Goal: Task Accomplishment & Management: Use online tool/utility

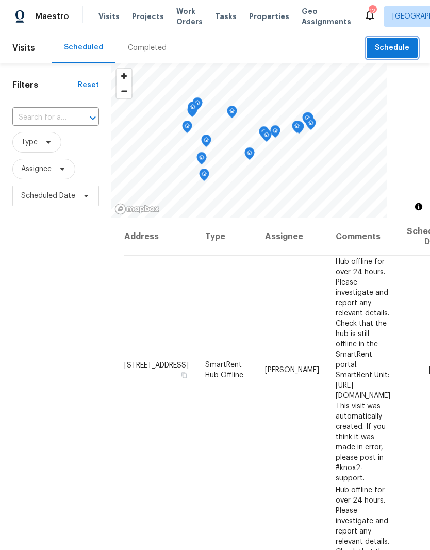
click at [393, 53] on span "Schedule" at bounding box center [392, 48] width 35 height 13
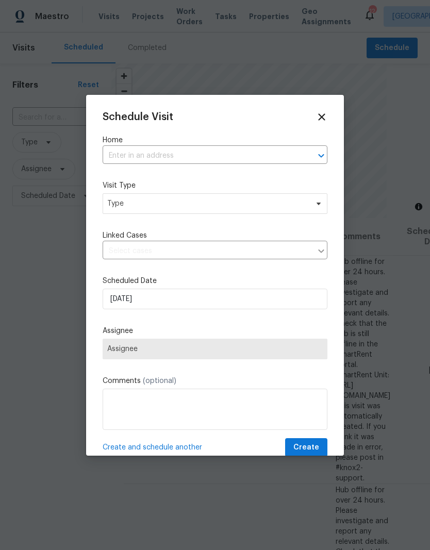
click at [162, 158] on input "text" at bounding box center [201, 156] width 196 height 16
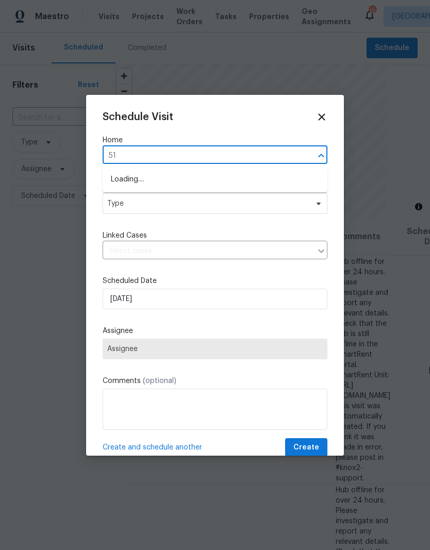
type input "516"
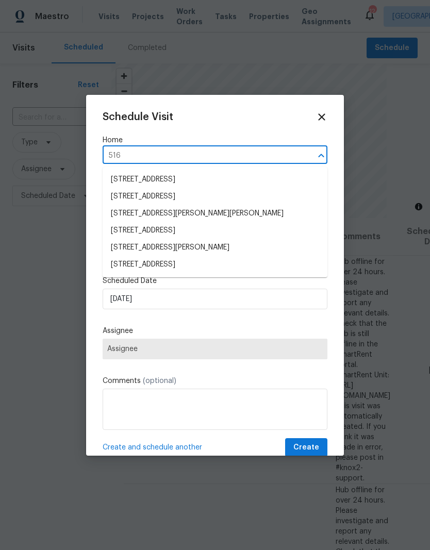
click at [190, 247] on li "[STREET_ADDRESS][PERSON_NAME]" at bounding box center [215, 247] width 225 height 17
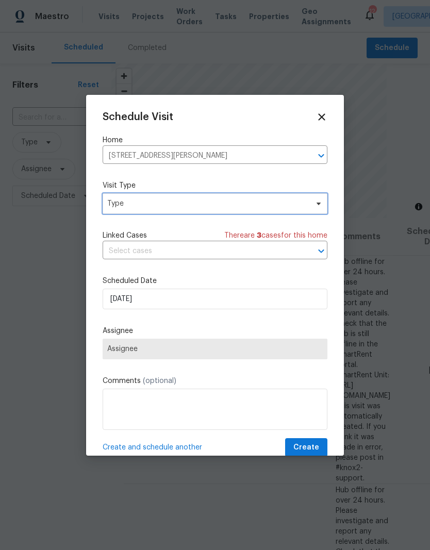
click at [180, 207] on span "Type" at bounding box center [207, 204] width 201 height 10
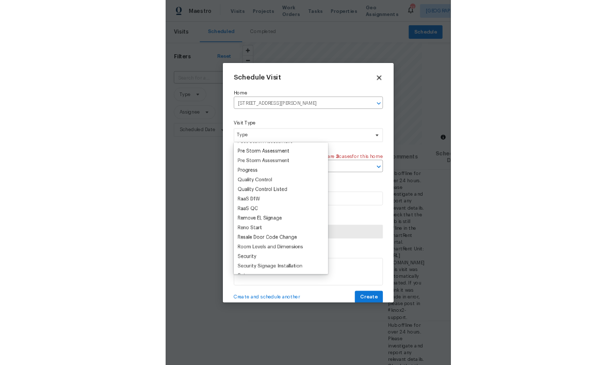
scroll to position [666, 0]
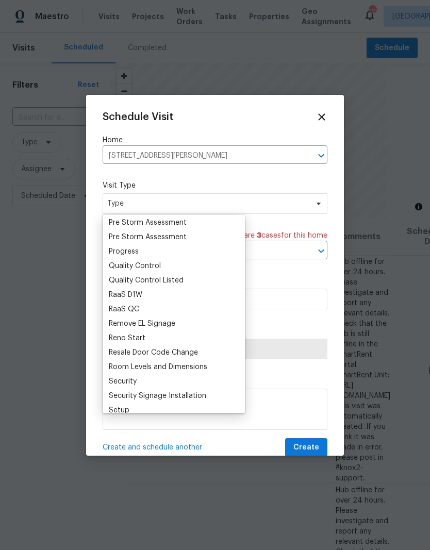
click at [133, 250] on div "Progress" at bounding box center [124, 252] width 30 height 10
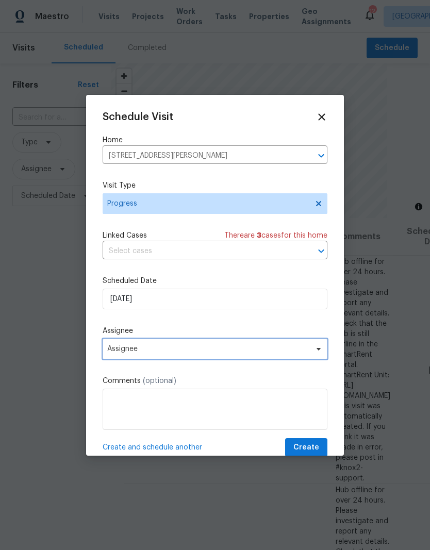
click at [161, 353] on span "Assignee" at bounding box center [208, 349] width 202 height 8
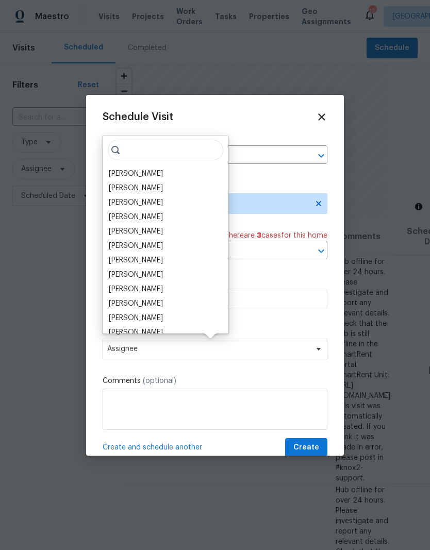
click at [144, 156] on input "search" at bounding box center [166, 150] width 116 height 21
click at [145, 174] on div "[PERSON_NAME]" at bounding box center [136, 174] width 54 height 10
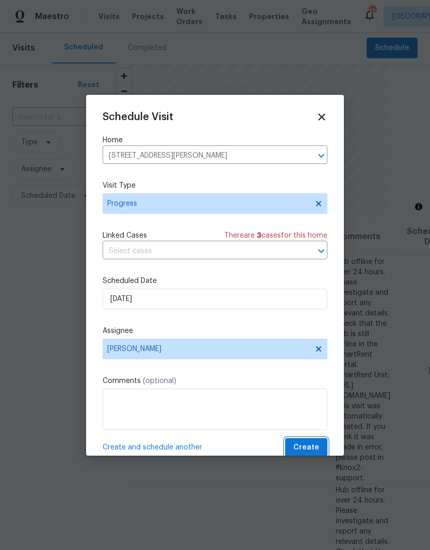
click at [306, 454] on span "Create" at bounding box center [307, 448] width 26 height 13
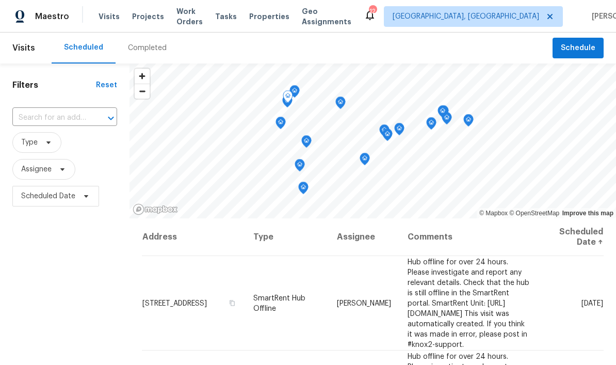
click at [346, 318] on td "[PERSON_NAME]" at bounding box center [364, 303] width 71 height 94
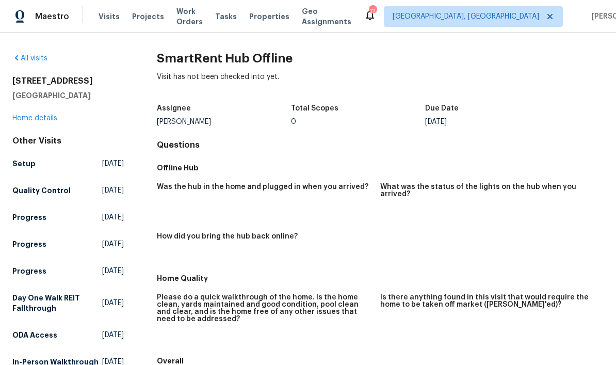
click at [347, 319] on div "Please do a quick walkthrough of the home. Is the home clean, yards maintained …" at bounding box center [264, 311] width 215 height 35
click at [349, 319] on div "Please do a quick walkthrough of the home. Is the home clean, yards maintained …" at bounding box center [264, 311] width 215 height 35
click at [349, 320] on div "Please do a quick walkthrough of the home. Is the home clean, yards maintained …" at bounding box center [264, 311] width 215 height 35
click at [349, 319] on div "Please do a quick walkthrough of the home. Is the home clean, yards maintained …" at bounding box center [264, 311] width 215 height 35
click at [343, 326] on figure "Please do a quick walkthrough of the home. Is the home clean, yards maintained …" at bounding box center [268, 320] width 223 height 52
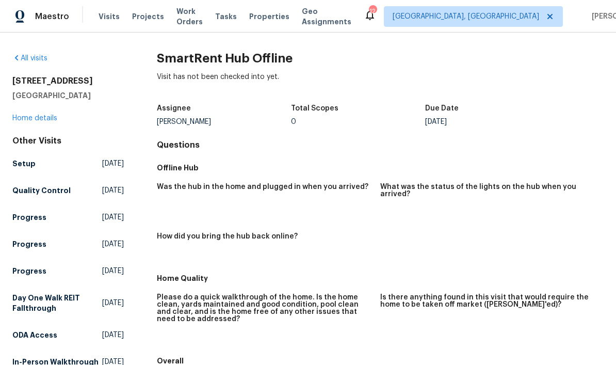
click at [343, 326] on figure "Please do a quick walkthrough of the home. Is the home clean, yards maintained …" at bounding box center [268, 320] width 223 height 52
click at [345, 334] on figure "Please do a quick walkthrough of the home. Is the home clean, yards maintained …" at bounding box center [268, 320] width 223 height 52
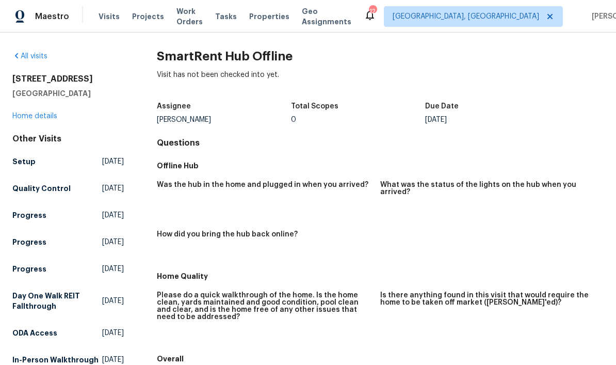
click at [344, 327] on figure "Please do a quick walkthrough of the home. Is the home clean, yards maintained …" at bounding box center [268, 317] width 223 height 52
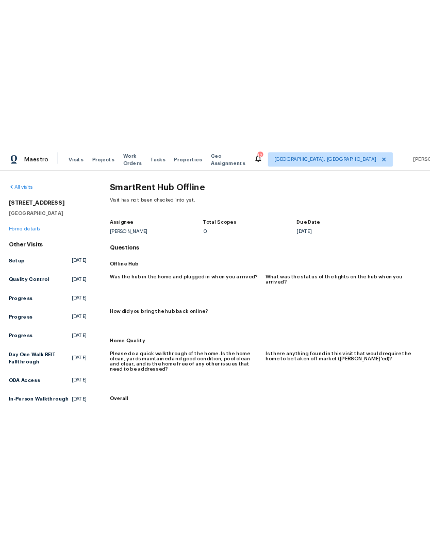
scroll to position [0, 0]
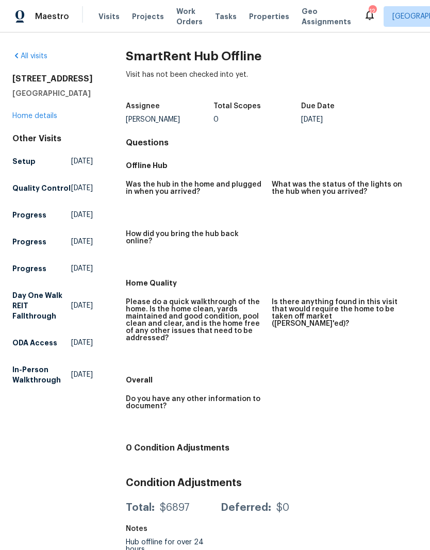
click at [142, 16] on span "Projects" at bounding box center [148, 16] width 32 height 10
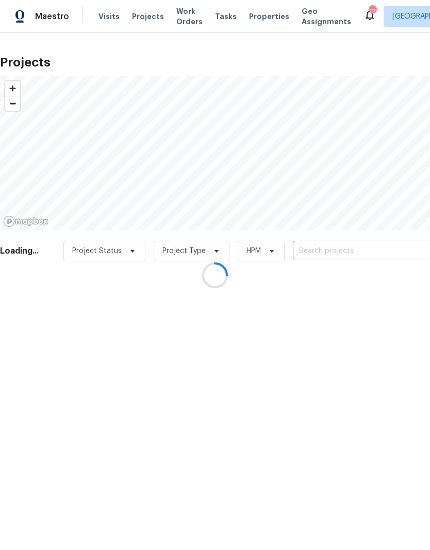
click at [248, 23] on div at bounding box center [215, 275] width 430 height 550
click at [257, 20] on div at bounding box center [215, 275] width 430 height 550
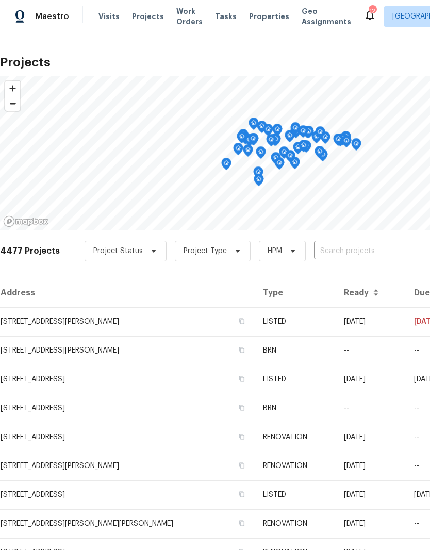
click at [253, 20] on span "Properties" at bounding box center [269, 16] width 40 height 10
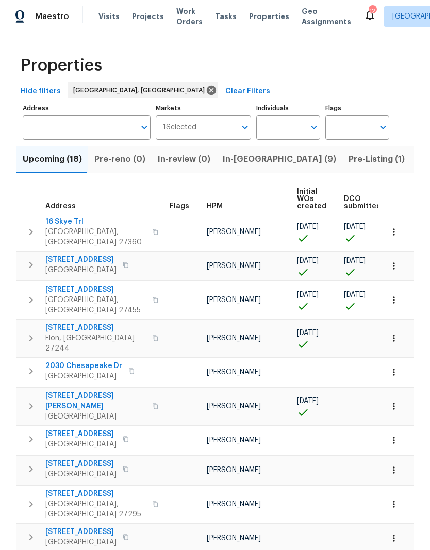
click at [238, 156] on span "In-[GEOGRAPHIC_DATA] (9)" at bounding box center [279, 159] width 113 height 14
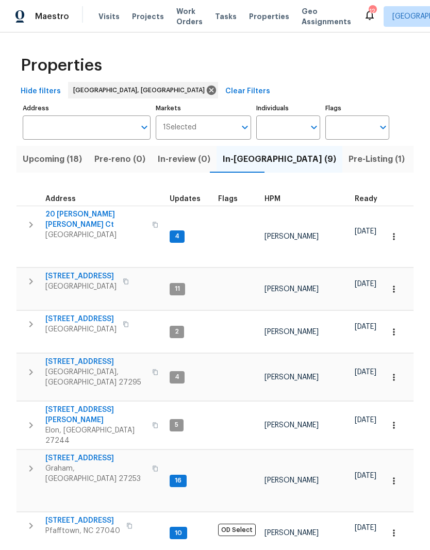
click at [101, 219] on span "20 [PERSON_NAME] [PERSON_NAME] Ct" at bounding box center [95, 219] width 101 height 21
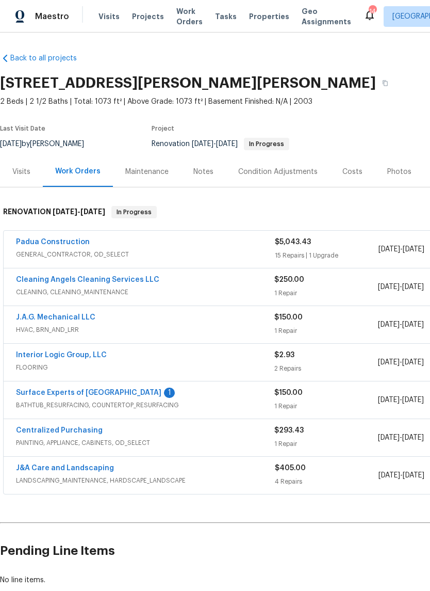
click at [72, 245] on link "Padua Construction" at bounding box center [53, 241] width 74 height 7
